Goal: Browse casually: Explore the website without a specific task or goal

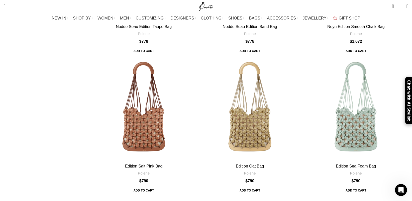
scroll to position [1654, 0]
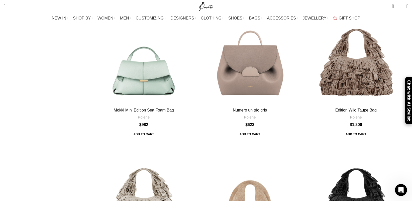
scroll to position [987, 0]
